Goal: Information Seeking & Learning: Find contact information

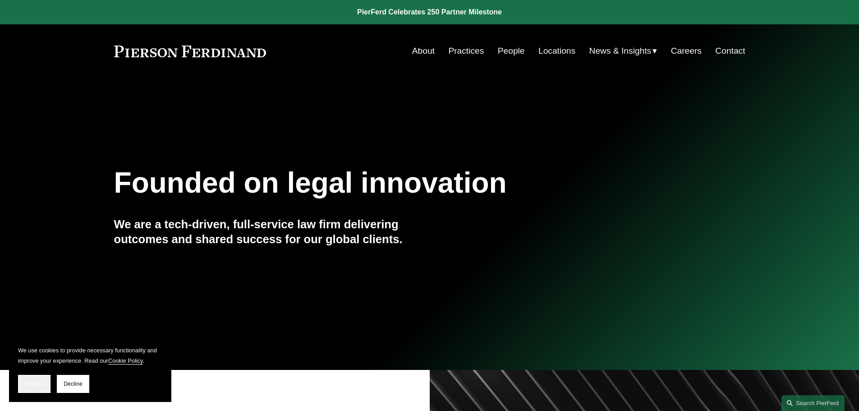
click at [32, 382] on span "Accept" at bounding box center [34, 384] width 17 height 6
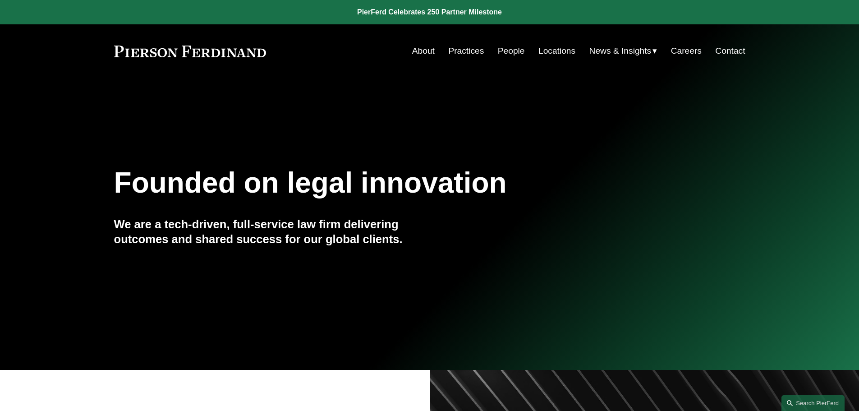
click at [553, 54] on link "Locations" at bounding box center [556, 50] width 37 height 17
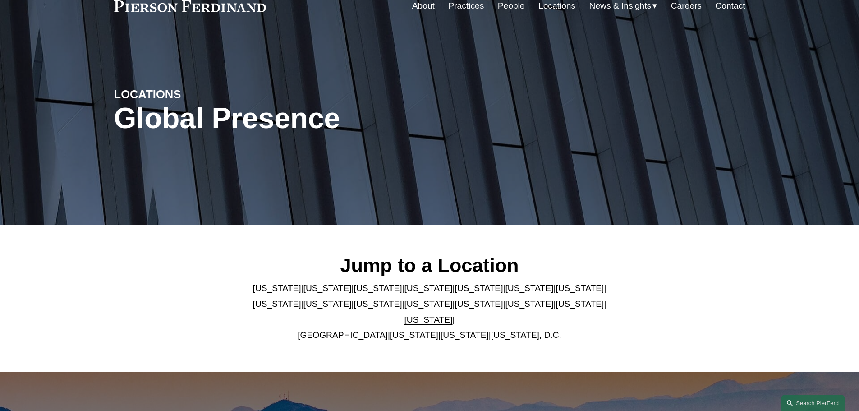
click at [304, 288] on link "California" at bounding box center [328, 287] width 48 height 9
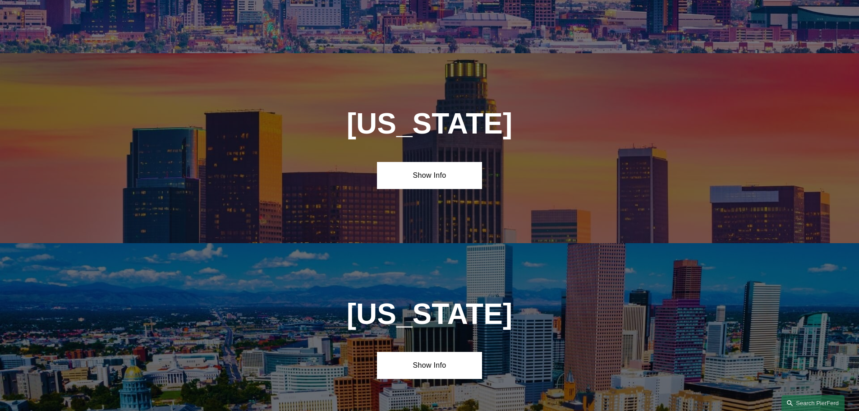
scroll to position [599, 0]
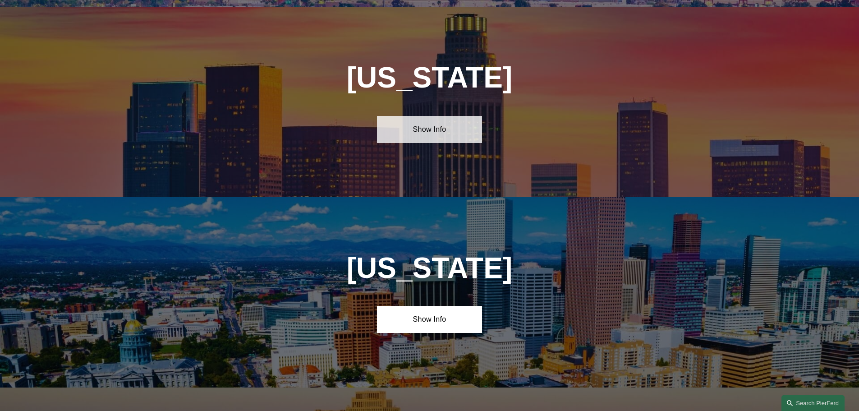
click at [444, 118] on link "Show Info" at bounding box center [429, 129] width 105 height 27
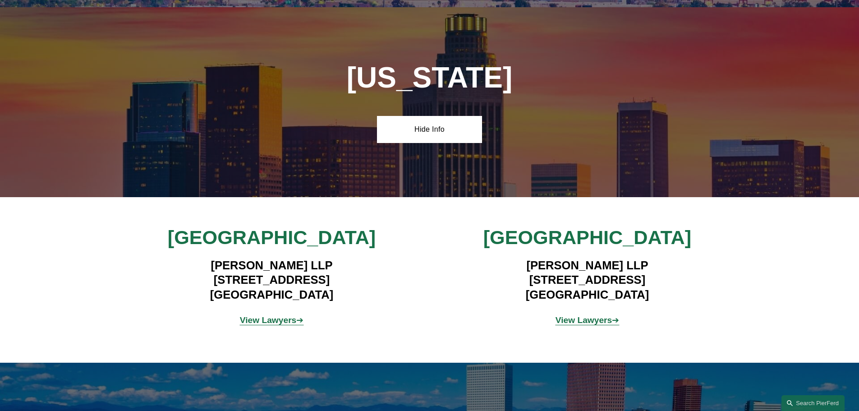
drag, startPoint x: 193, startPoint y: 270, endPoint x: 336, endPoint y: 286, distance: 143.4
click at [336, 286] on h4 "Pierson Ferdinand LLP 12100 Wilshire Blvd, Suite 800 Los Angeles, CA 90025" at bounding box center [271, 280] width 263 height 44
click at [340, 284] on h4 "Pierson Ferdinand LLP 12100 Wilshire Blvd, Suite 800 Los Angeles, CA 90025" at bounding box center [271, 280] width 263 height 44
click at [218, 288] on h4 "Pierson Ferdinand LLP 12100 Wilshire Blvd, Suite 800 Los Angeles, CA 90025" at bounding box center [271, 280] width 263 height 44
drag, startPoint x: 189, startPoint y: 272, endPoint x: 355, endPoint y: 290, distance: 166.5
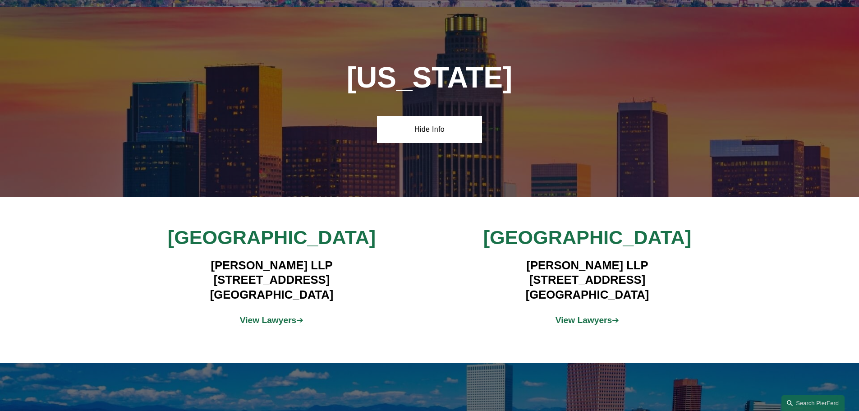
click at [355, 290] on h4 "Pierson Ferdinand LLP 12100 Wilshire Blvd, Suite 800 Los Angeles, CA 90025" at bounding box center [271, 280] width 263 height 44
copy h4 "12100 Wilshire Blvd, Suite 800 Los Angeles, CA 90025"
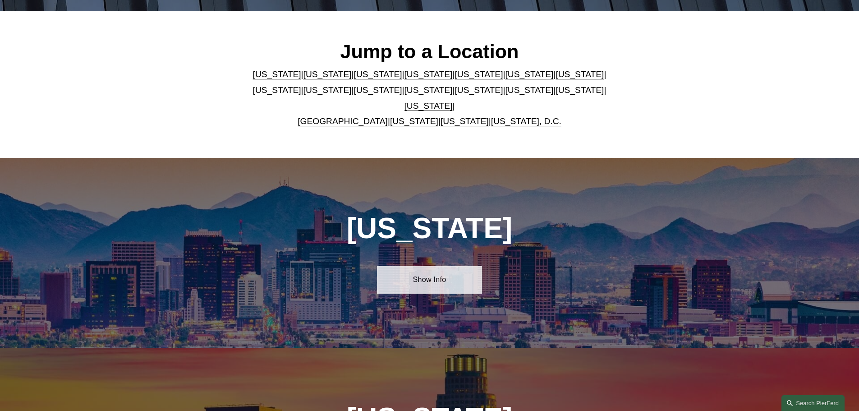
scroll to position [271, 0]
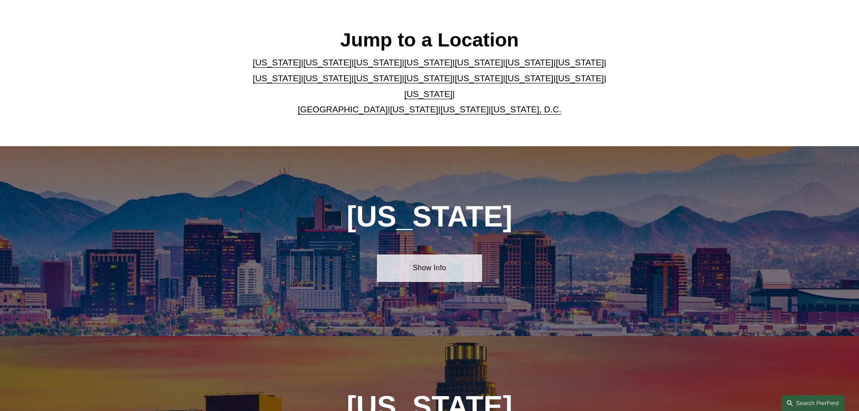
click at [427, 256] on link "Show Info" at bounding box center [429, 267] width 105 height 27
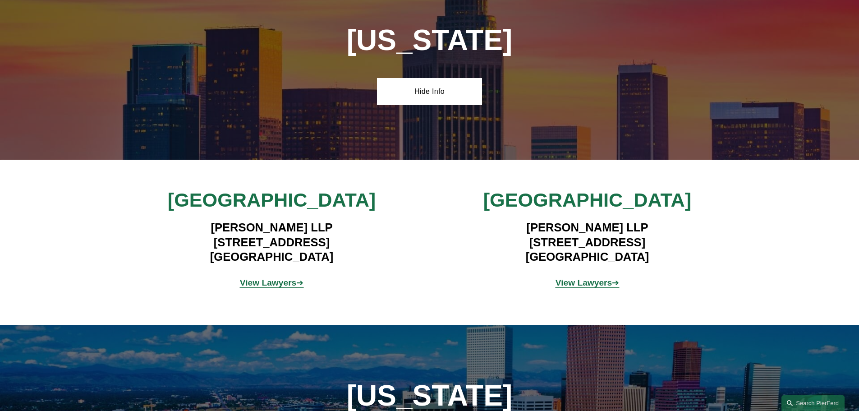
scroll to position [812, 0]
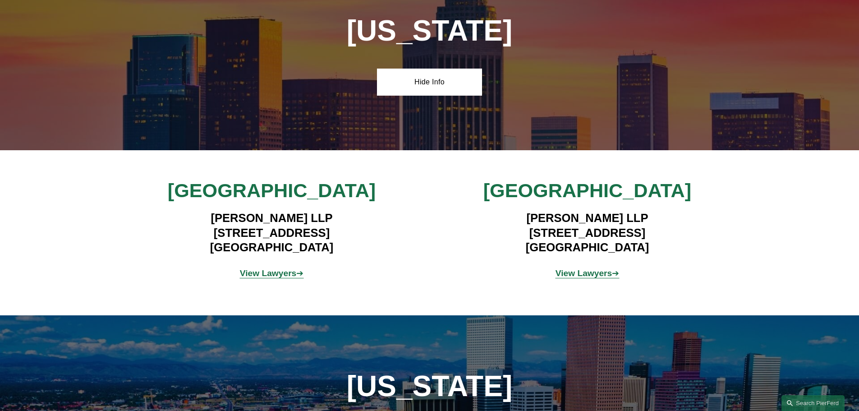
click at [272, 268] on strong "View Lawyers" at bounding box center [268, 272] width 57 height 9
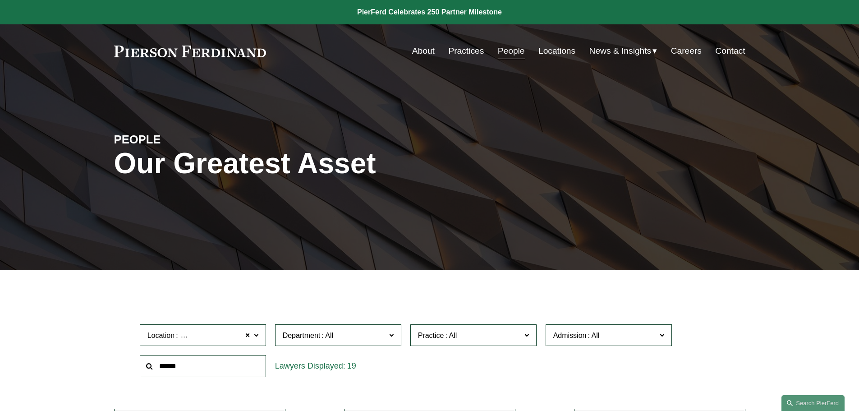
click at [687, 53] on link "Careers" at bounding box center [686, 50] width 31 height 17
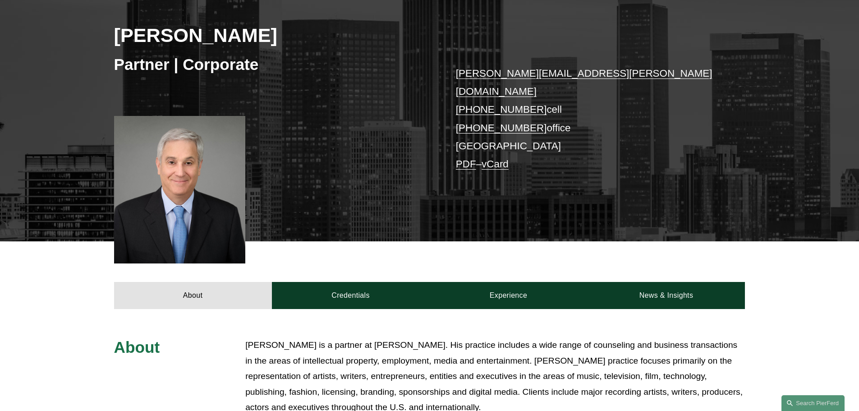
scroll to position [135, 0]
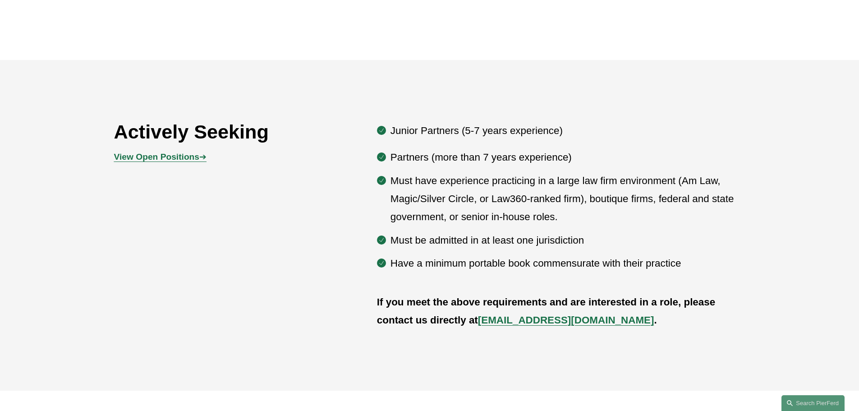
scroll to position [496, 0]
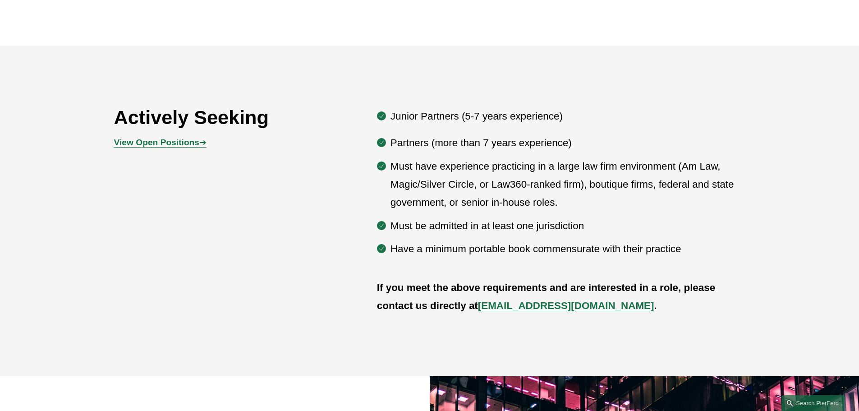
click at [197, 138] on p "View Open Positions ➔" at bounding box center [193, 143] width 158 height 16
click at [197, 143] on strong "View Open Positions" at bounding box center [156, 142] width 85 height 9
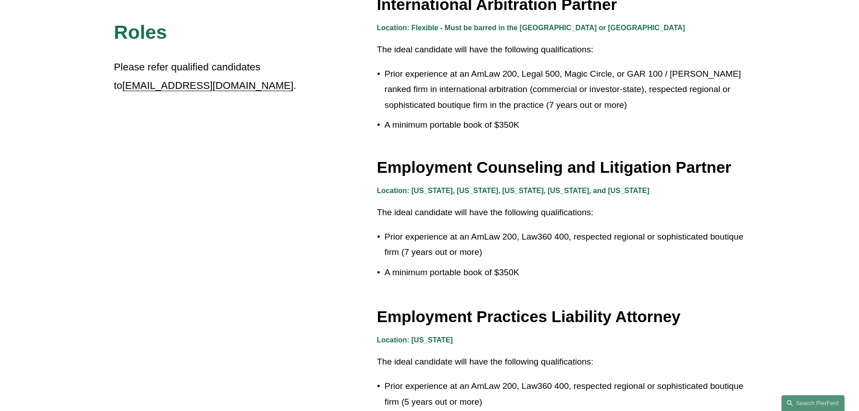
scroll to position [1218, 0]
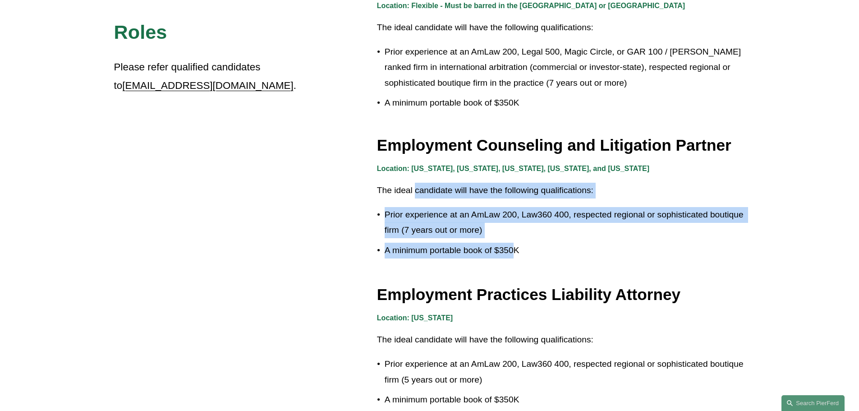
drag, startPoint x: 416, startPoint y: 185, endPoint x: 516, endPoint y: 256, distance: 123.2
click at [516, 256] on div "Location: [US_STATE], [US_STATE], [US_STATE], [US_STATE], and [US_STATE] The id…" at bounding box center [561, 212] width 368 height 100
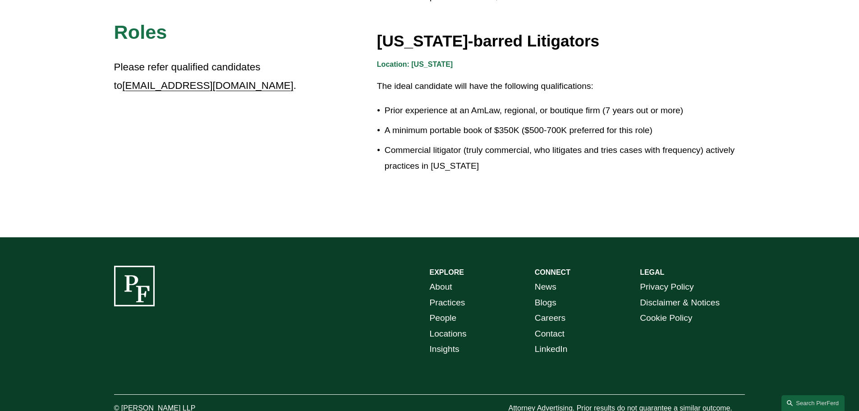
scroll to position [1650, 0]
